Goal: Complete application form

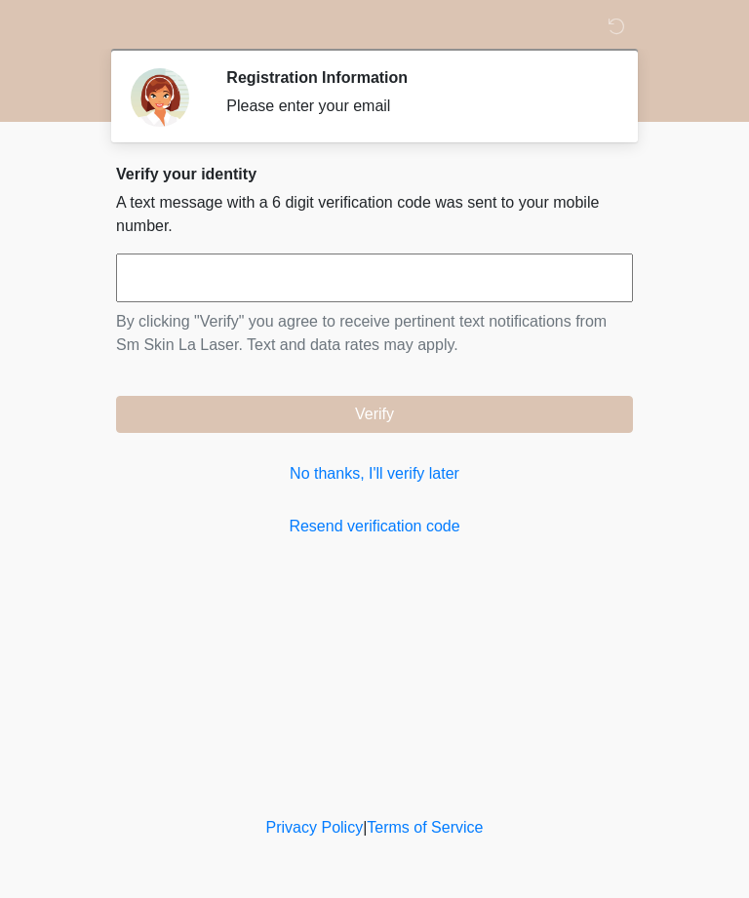
click at [432, 473] on link "No thanks, I'll verify later" at bounding box center [374, 473] width 517 height 23
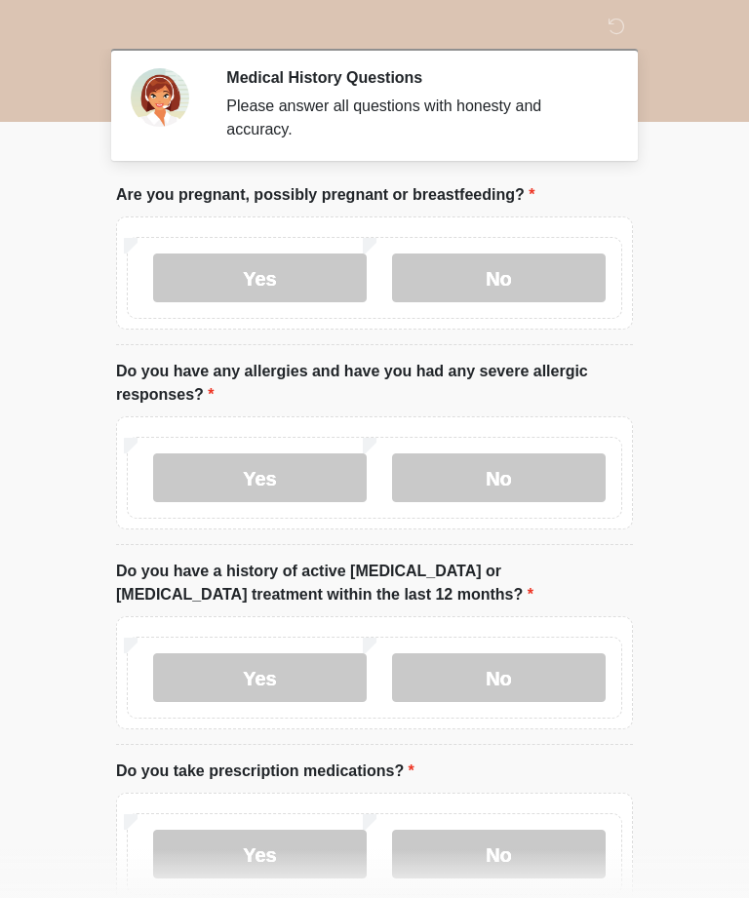
click at [542, 280] on label "No" at bounding box center [499, 278] width 214 height 49
click at [548, 472] on label "No" at bounding box center [499, 477] width 214 height 49
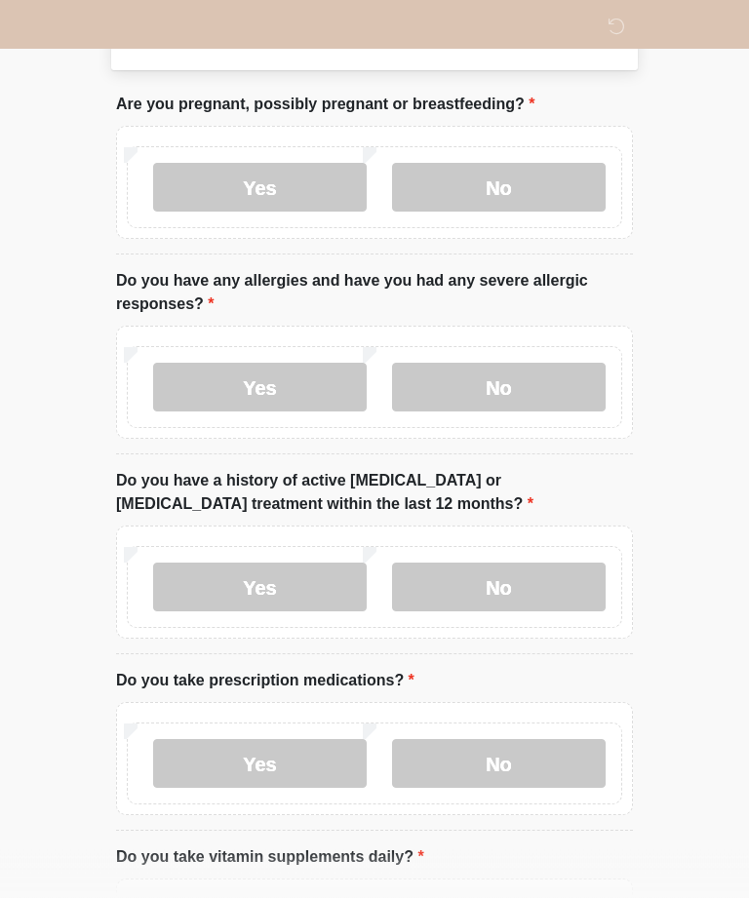
scroll to position [113, 0]
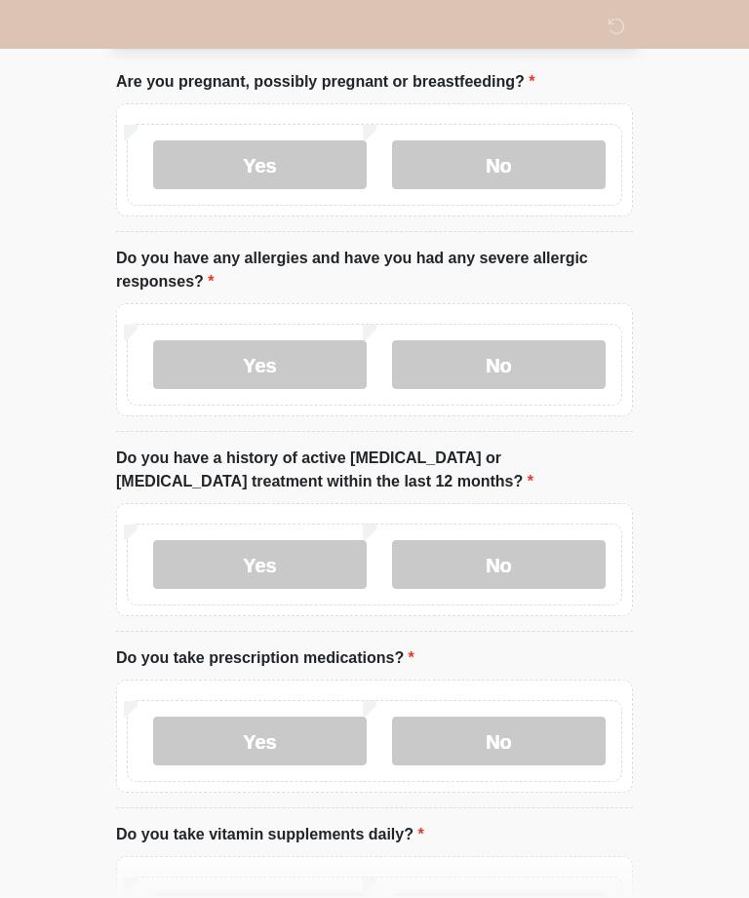
click at [563, 543] on label "No" at bounding box center [499, 564] width 214 height 49
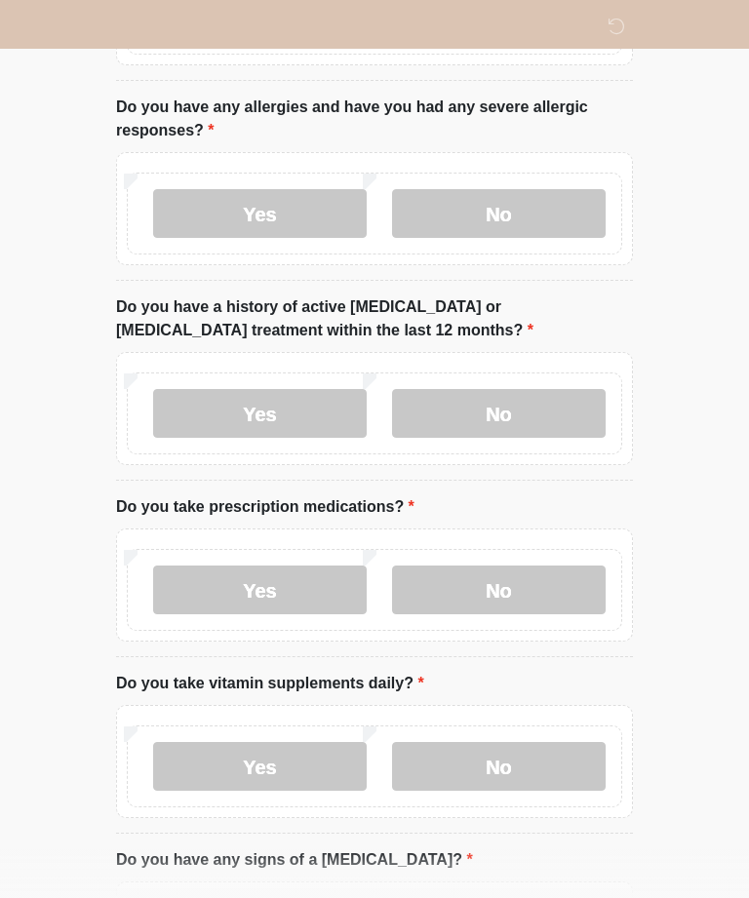
click at [547, 592] on label "No" at bounding box center [499, 590] width 214 height 49
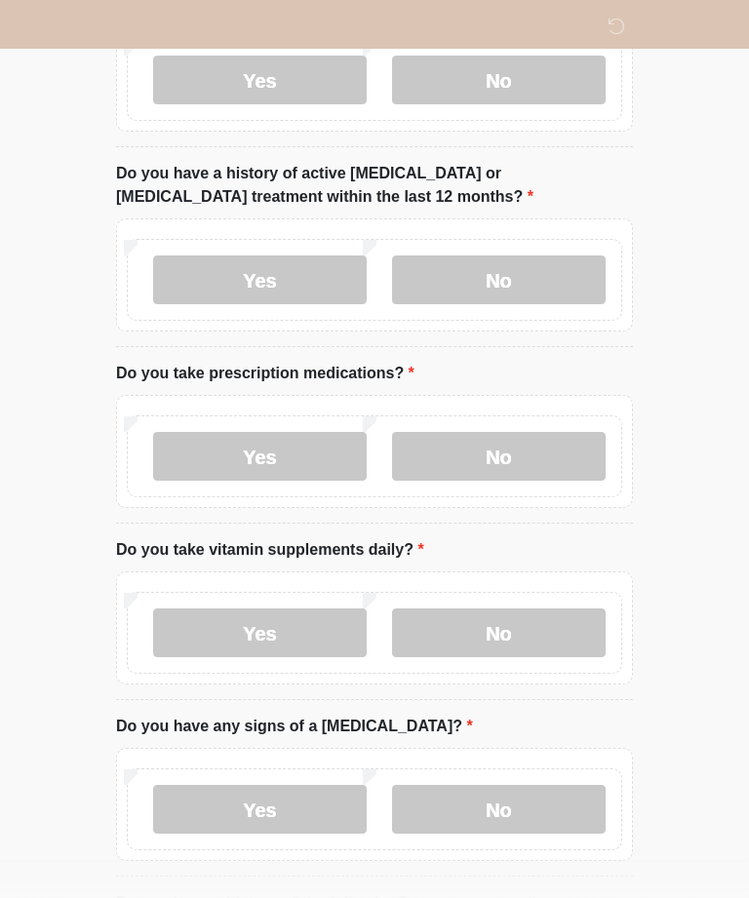
scroll to position [421, 0]
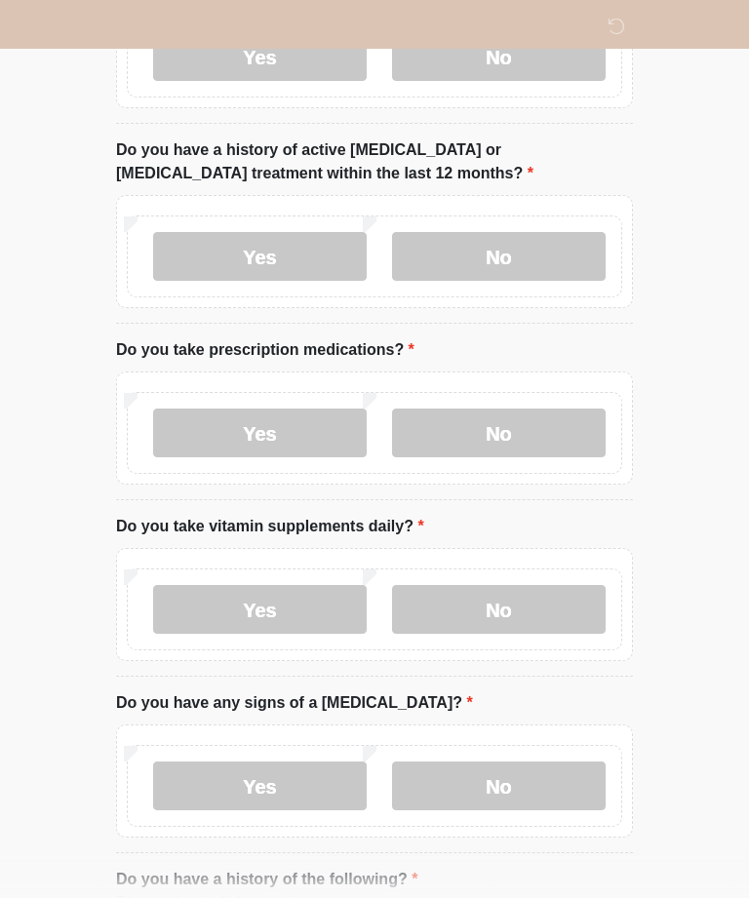
click at [539, 604] on label "No" at bounding box center [499, 609] width 214 height 49
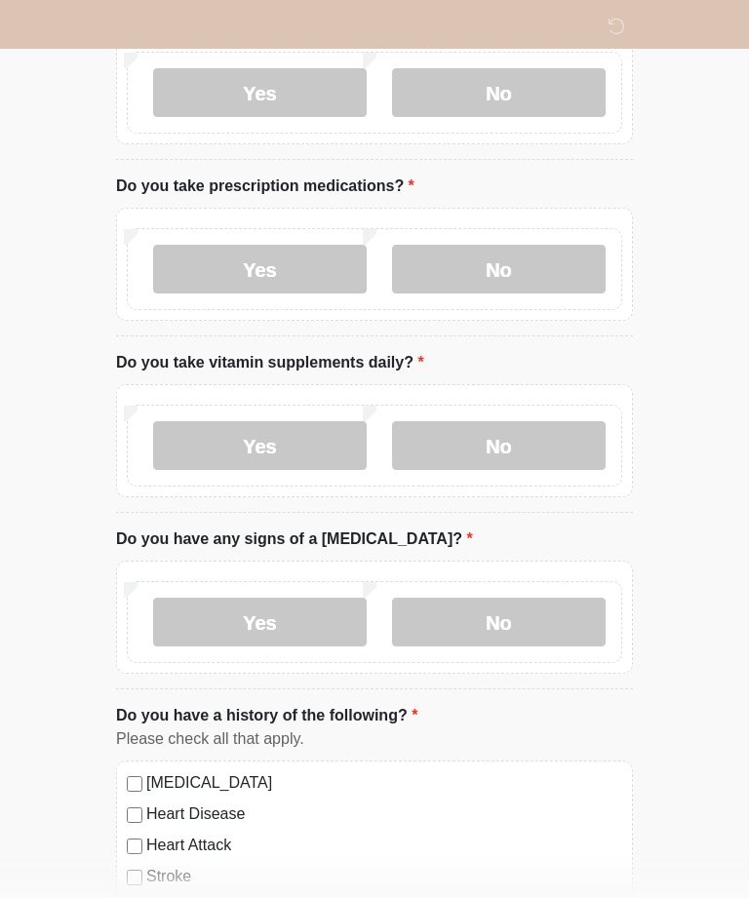
scroll to position [598, 0]
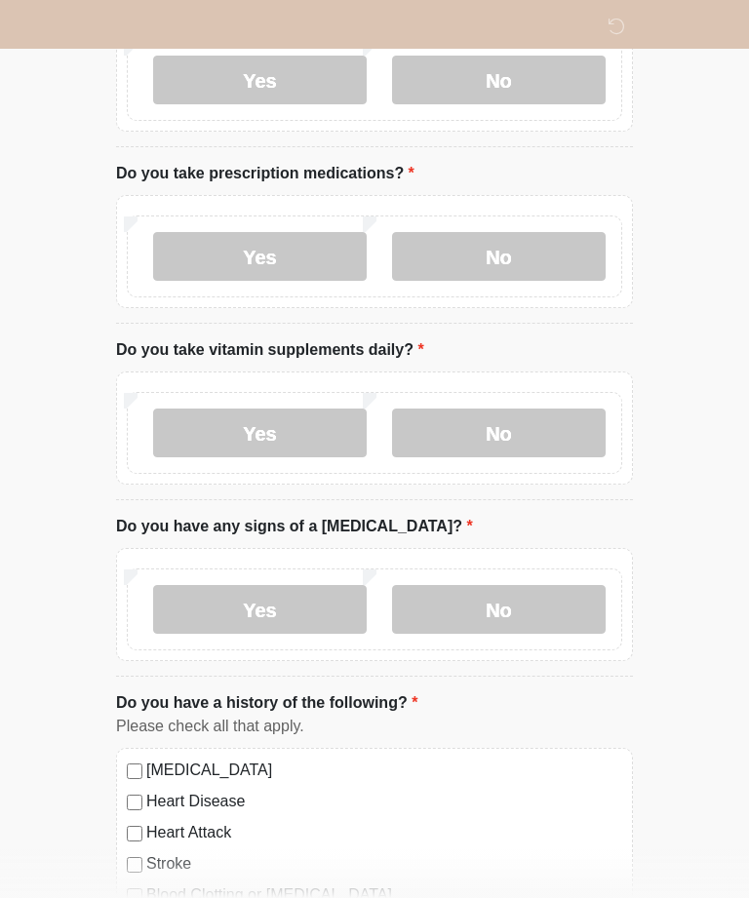
click at [537, 612] on label "No" at bounding box center [499, 609] width 214 height 49
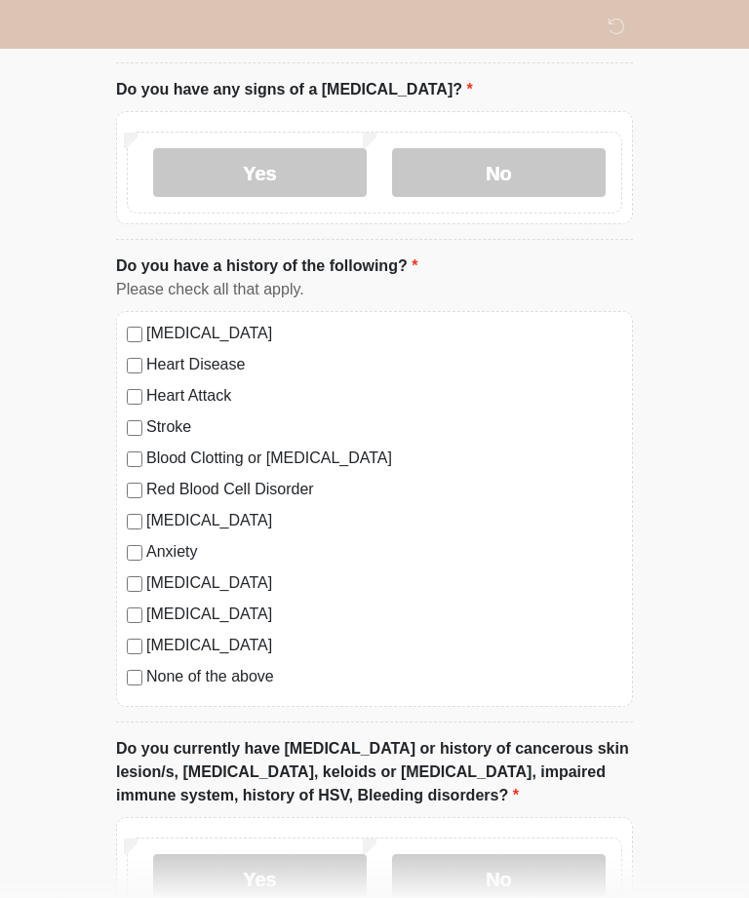
scroll to position [1039, 0]
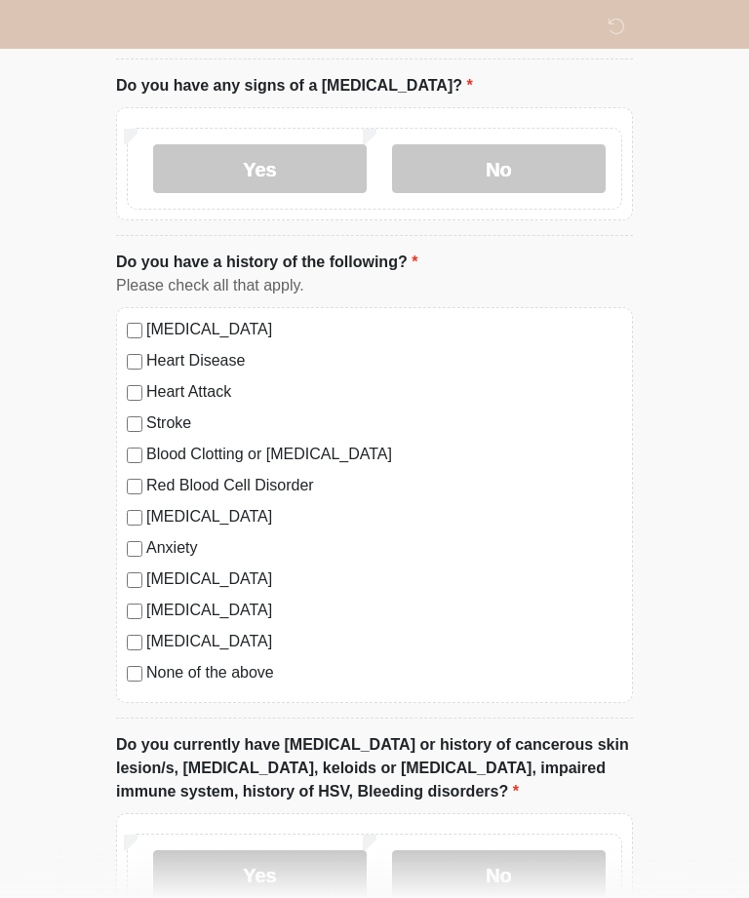
click at [261, 674] on label "None of the above" at bounding box center [384, 672] width 476 height 23
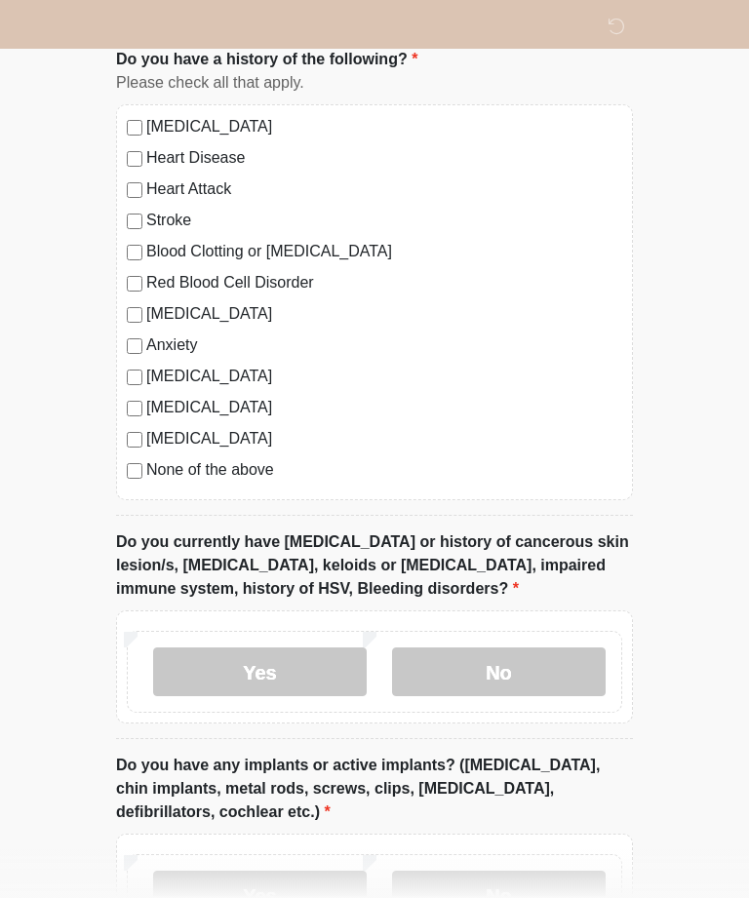
scroll to position [1254, 0]
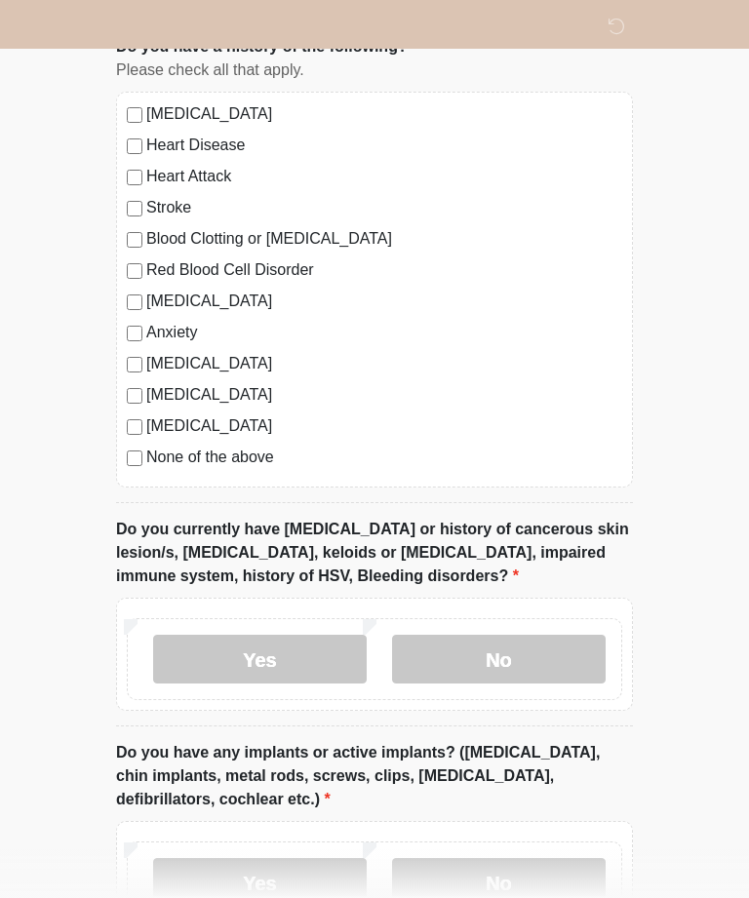
click at [557, 649] on label "No" at bounding box center [499, 659] width 214 height 49
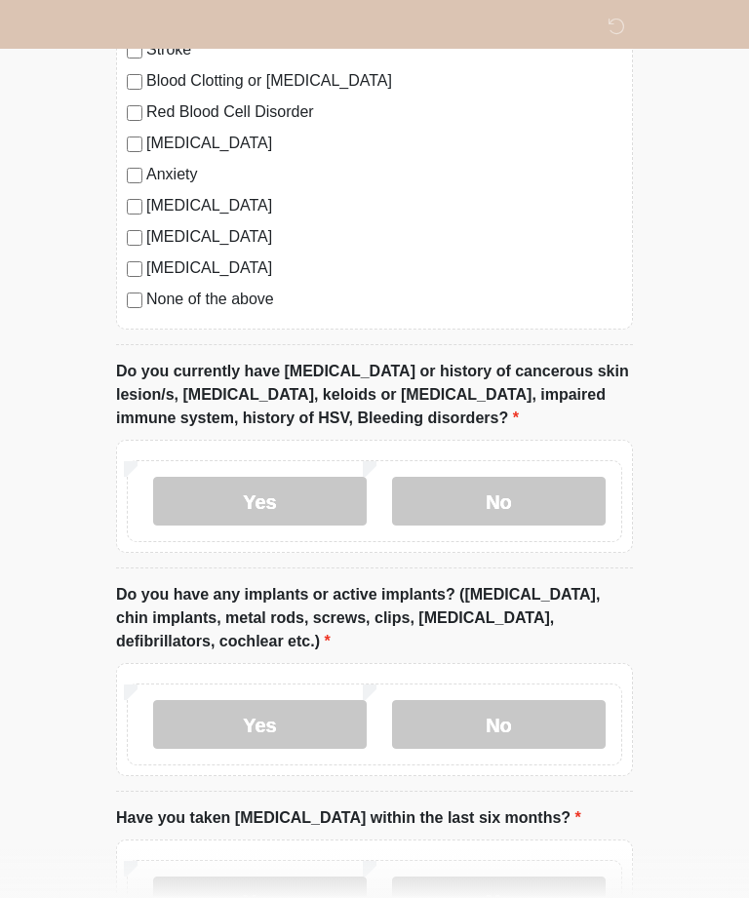
scroll to position [1420, 0]
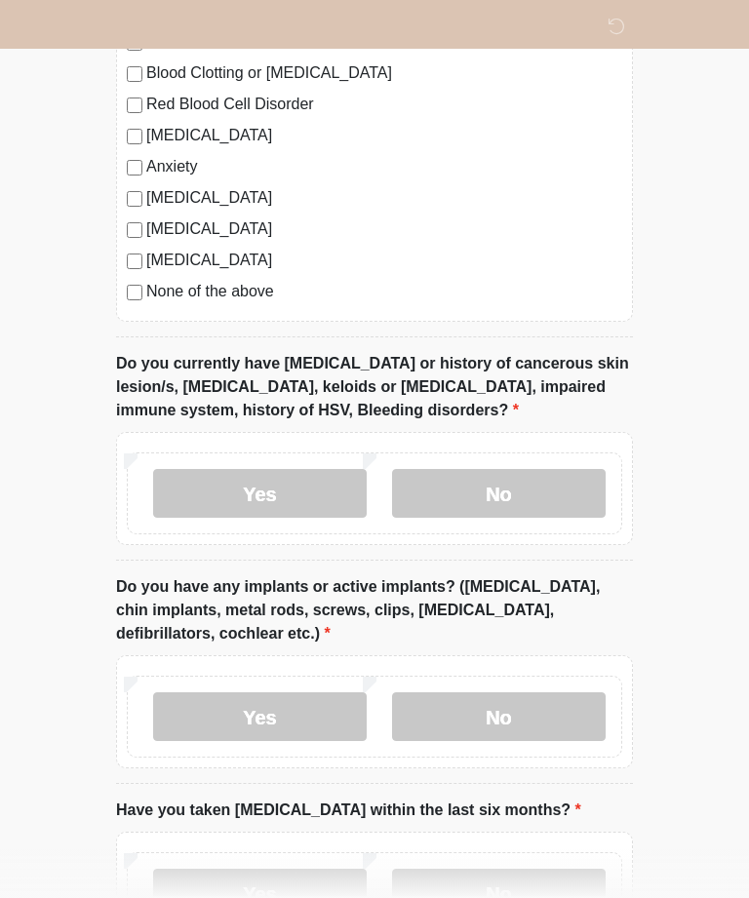
click at [545, 710] on label "No" at bounding box center [499, 716] width 214 height 49
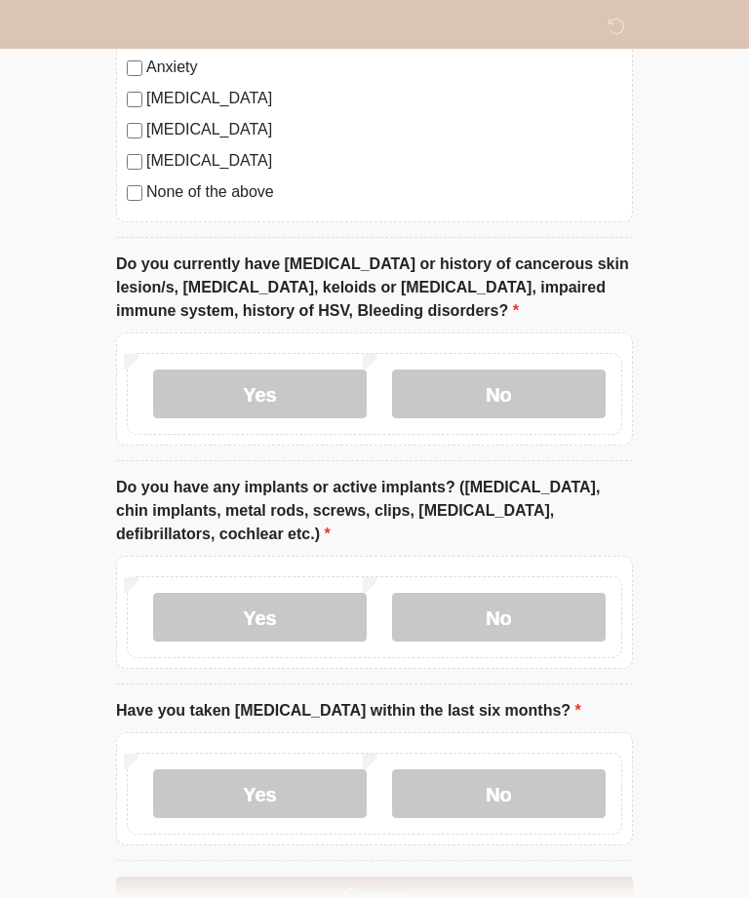
scroll to position [1573, 0]
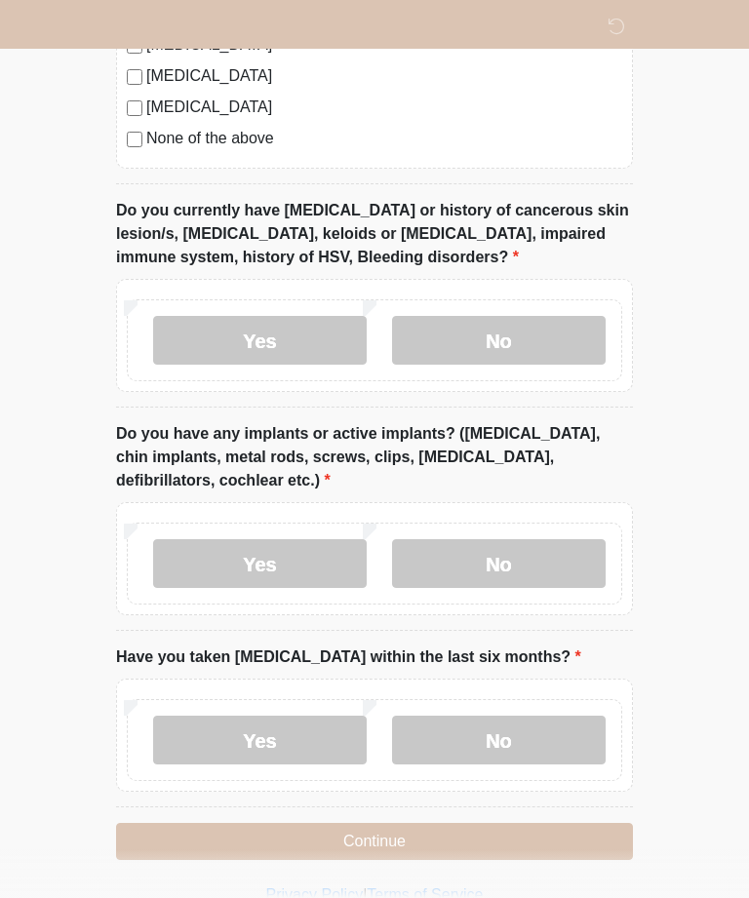
click at [551, 717] on label "No" at bounding box center [499, 740] width 214 height 49
click at [510, 839] on button "Continue" at bounding box center [374, 841] width 517 height 37
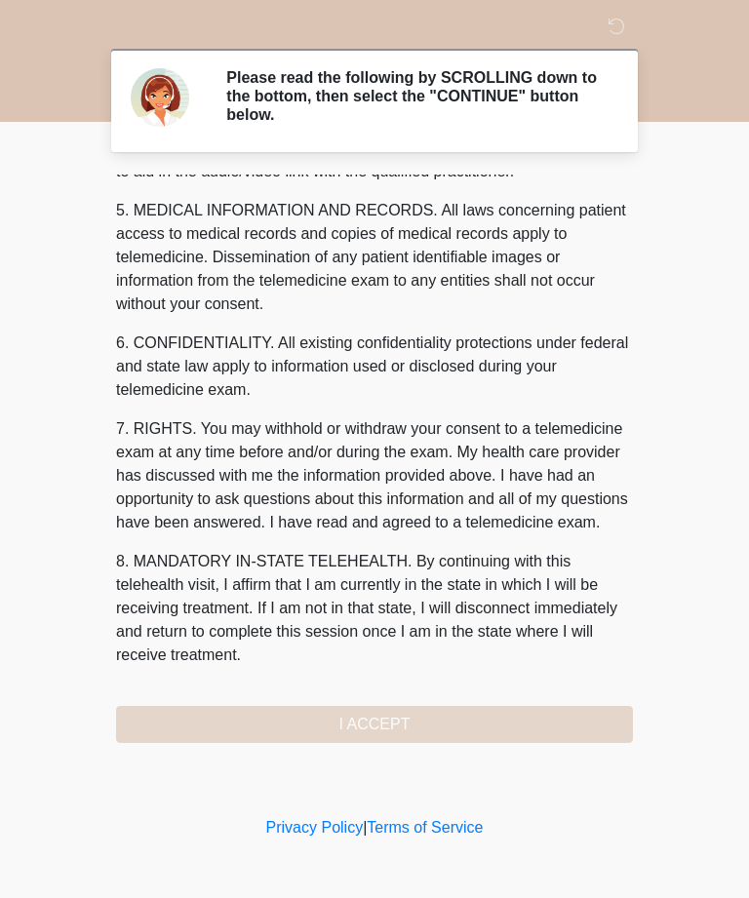
scroll to position [623, 0]
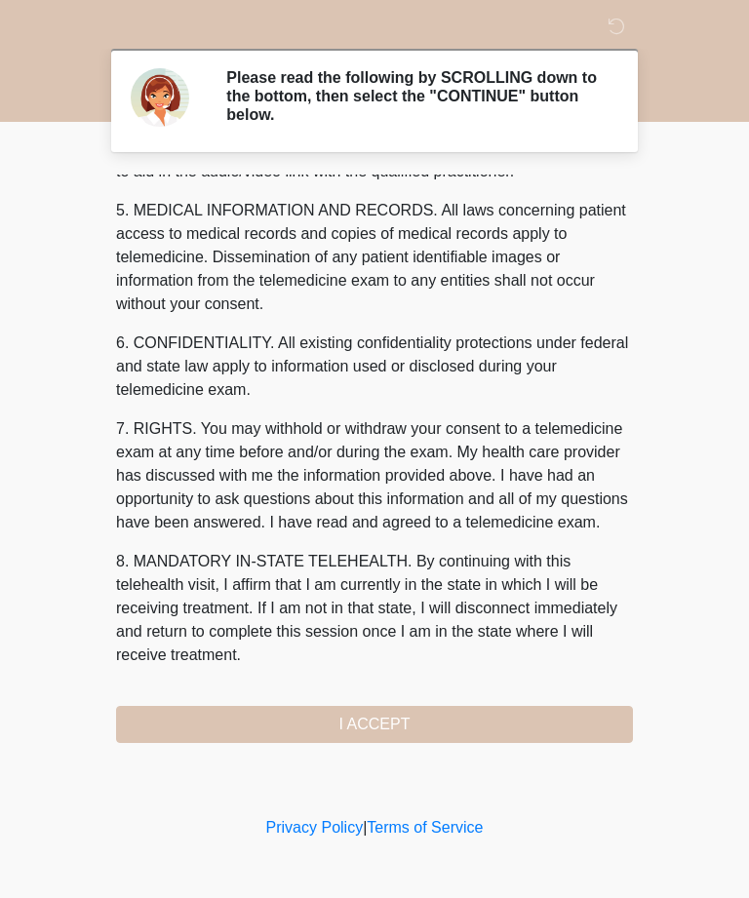
click at [475, 723] on button "I ACCEPT" at bounding box center [374, 724] width 517 height 37
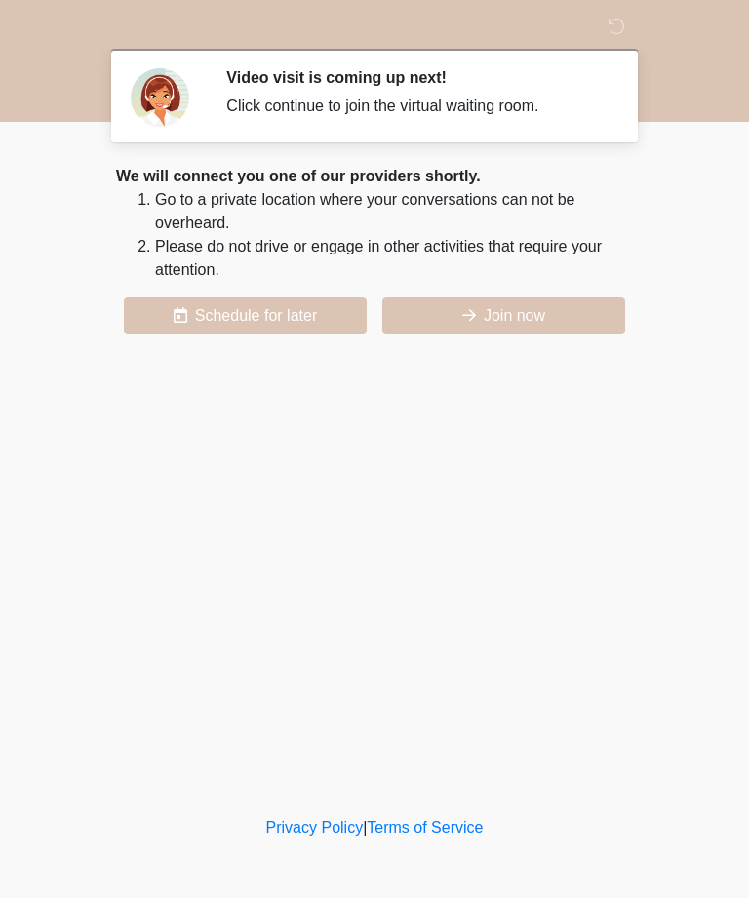
click at [539, 312] on button "Join now" at bounding box center [503, 315] width 243 height 37
